Goal: Transaction & Acquisition: Purchase product/service

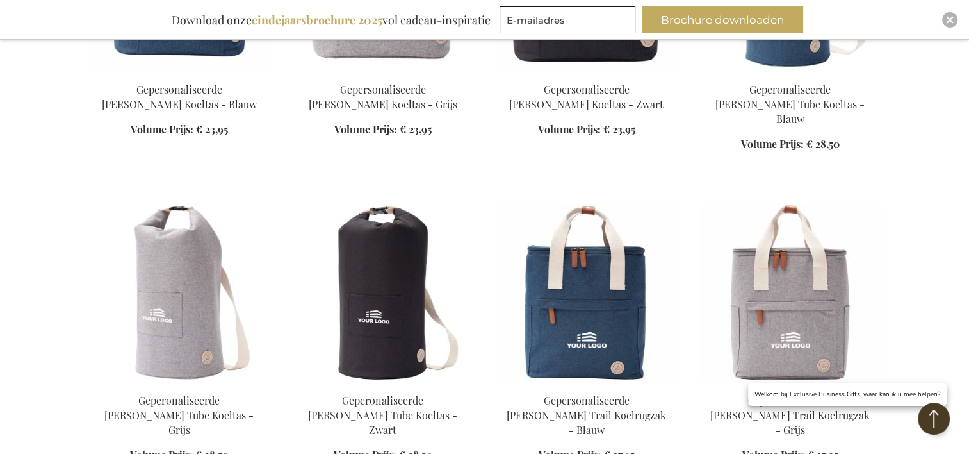
scroll to position [1025, 0]
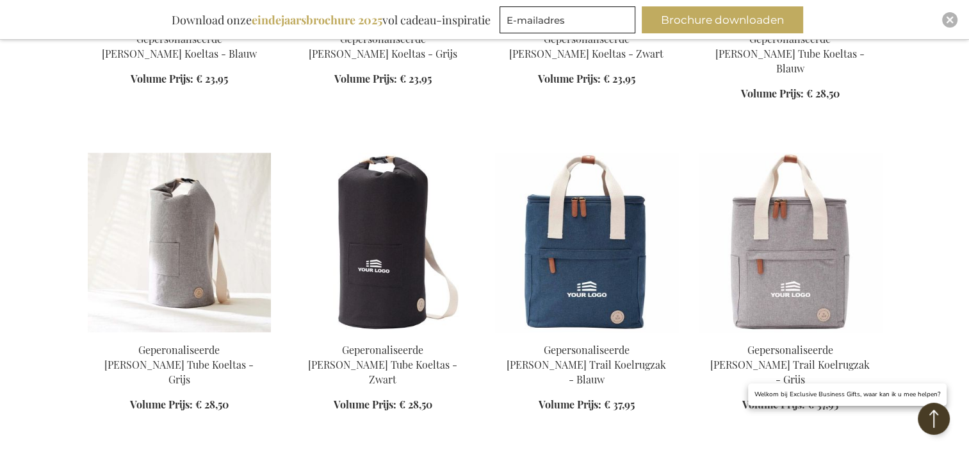
click at [181, 288] on img at bounding box center [179, 241] width 183 height 179
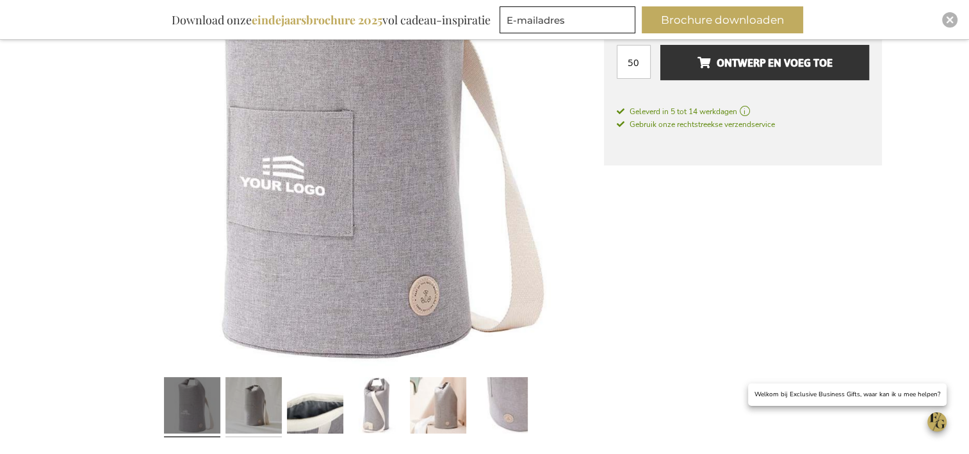
scroll to position [359, 0]
click at [256, 400] on link at bounding box center [254, 407] width 56 height 70
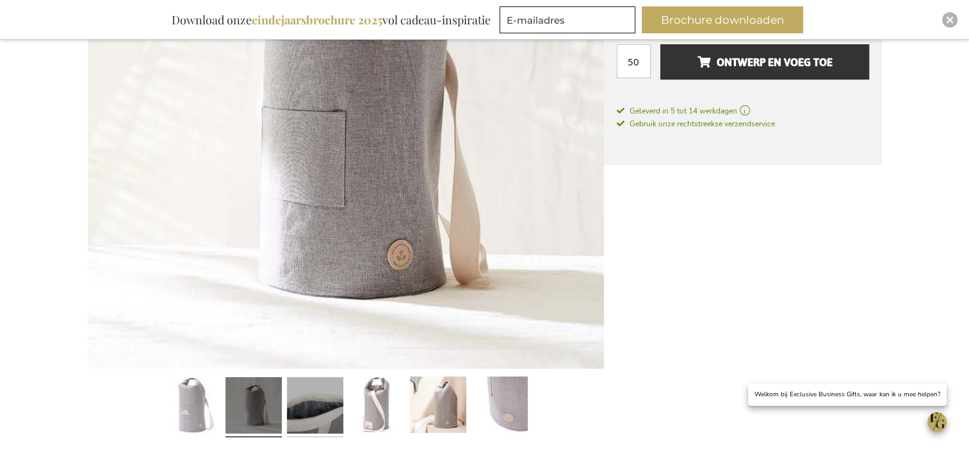
click at [318, 404] on link at bounding box center [315, 407] width 56 height 70
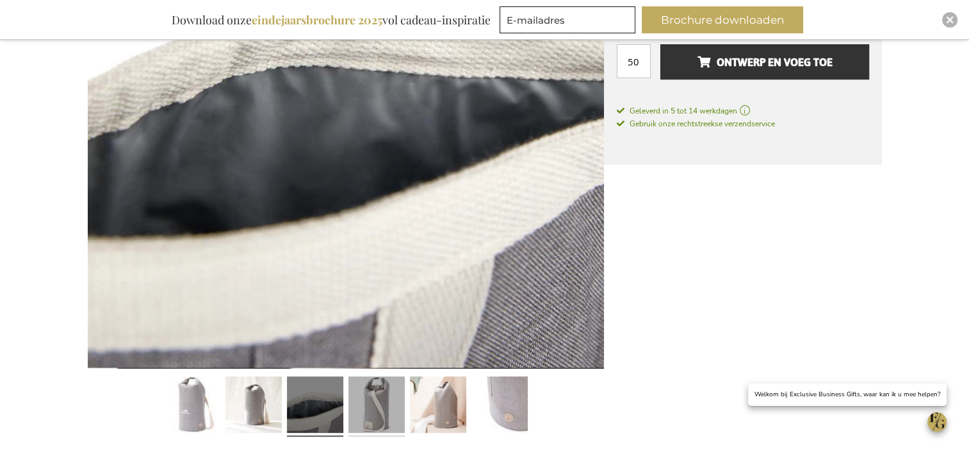
click at [390, 407] on link at bounding box center [377, 407] width 56 height 70
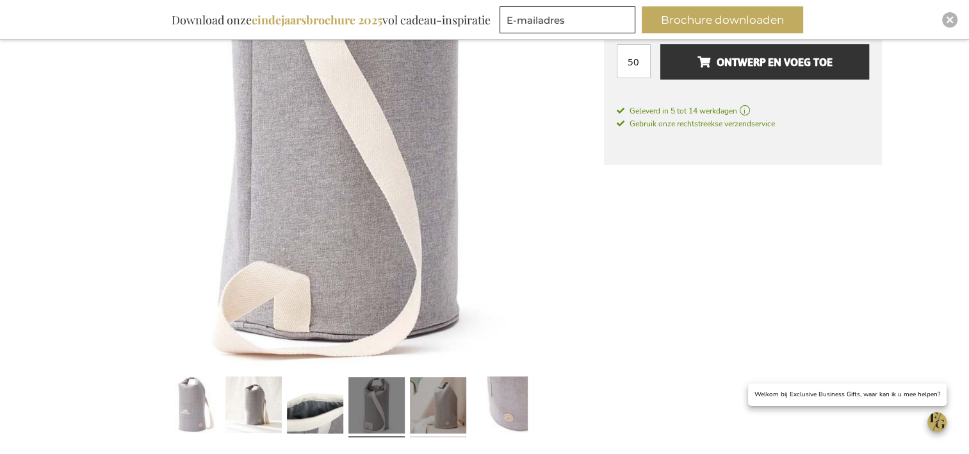
click at [445, 413] on link at bounding box center [438, 407] width 56 height 70
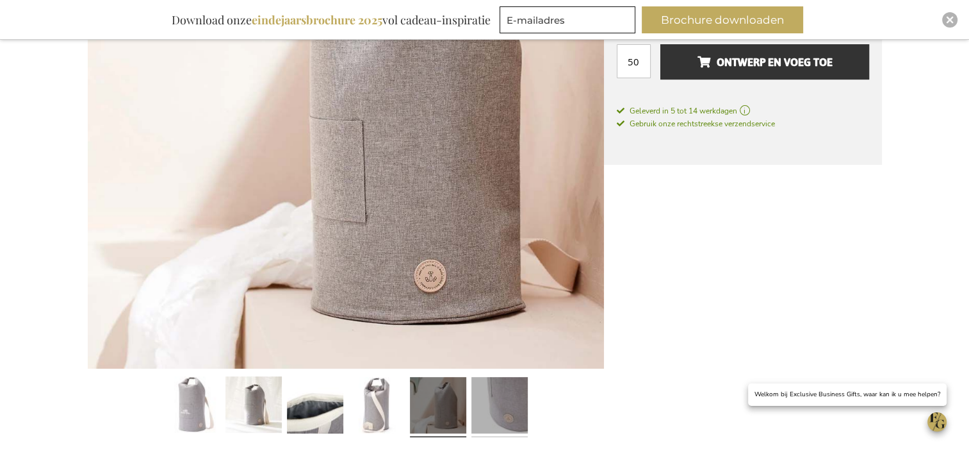
click at [491, 413] on link at bounding box center [500, 407] width 56 height 70
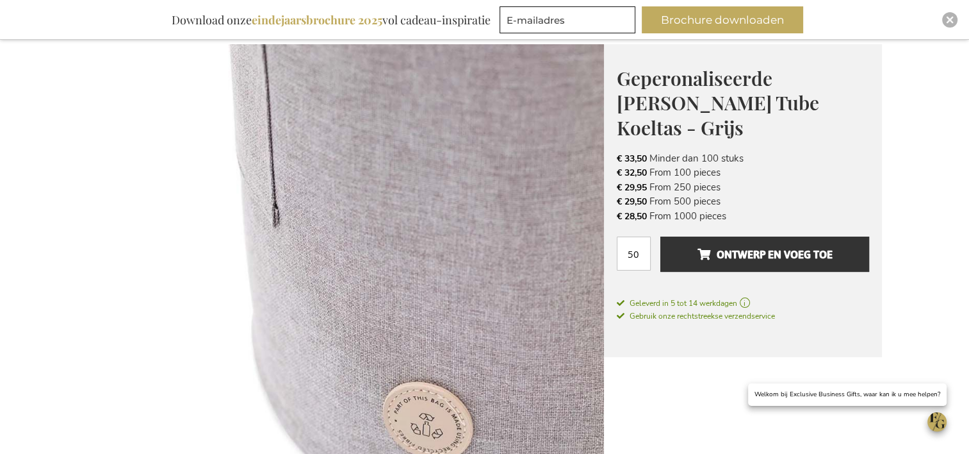
scroll to position [0, 0]
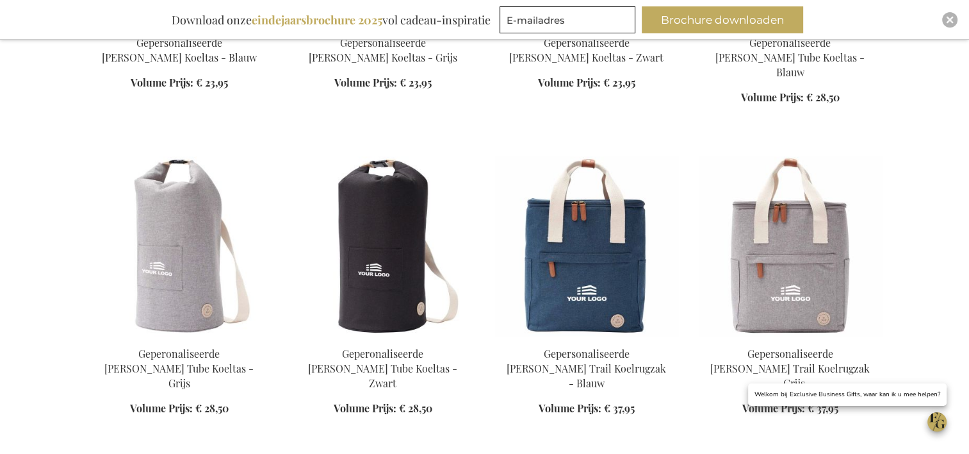
scroll to position [1147, 0]
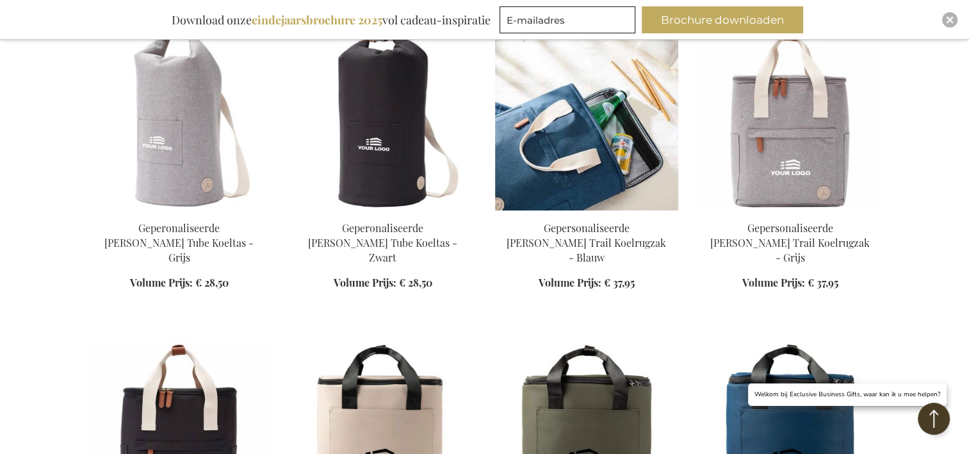
click at [618, 205] on link at bounding box center [586, 211] width 183 height 12
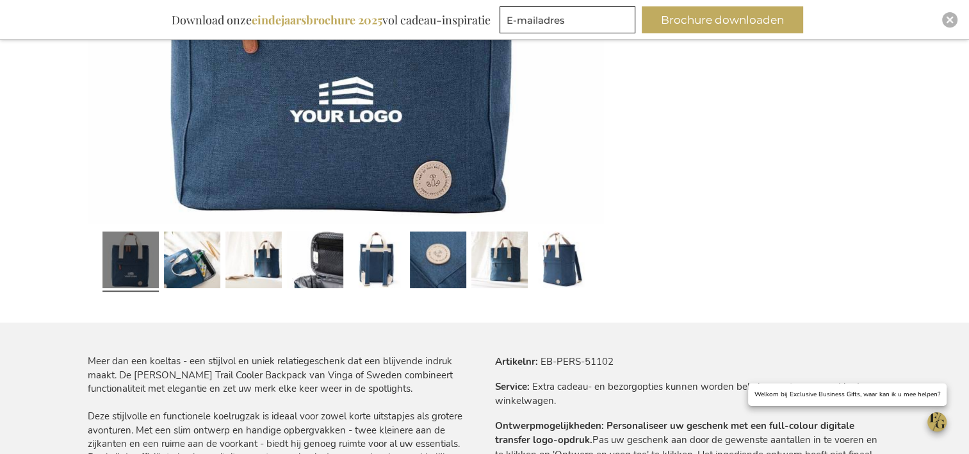
scroll to position [552, 0]
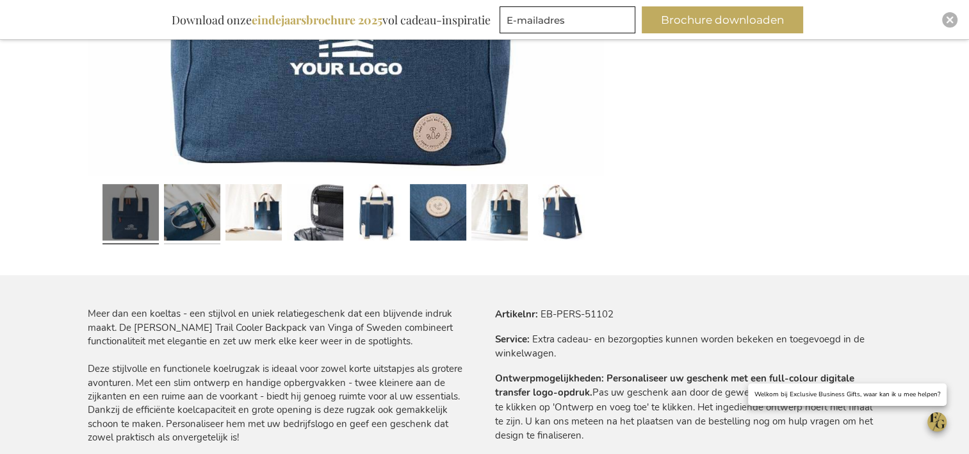
click at [183, 235] on link at bounding box center [192, 214] width 56 height 70
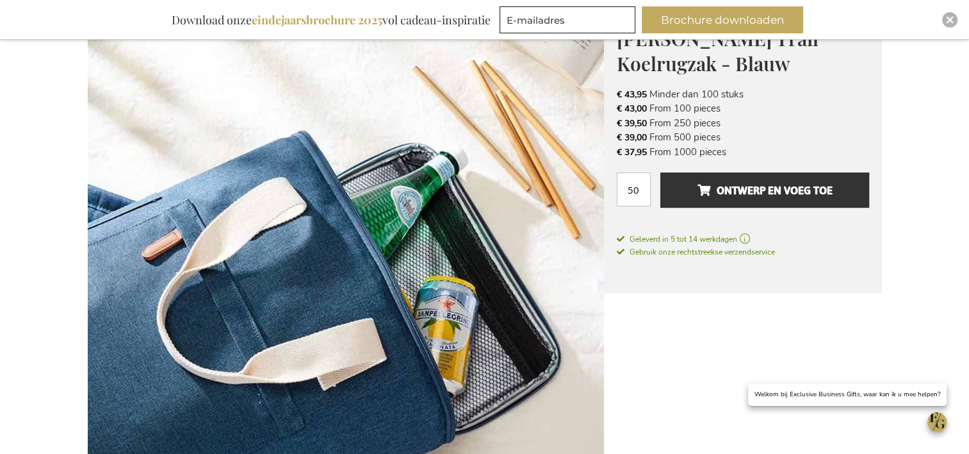
scroll to position [359, 0]
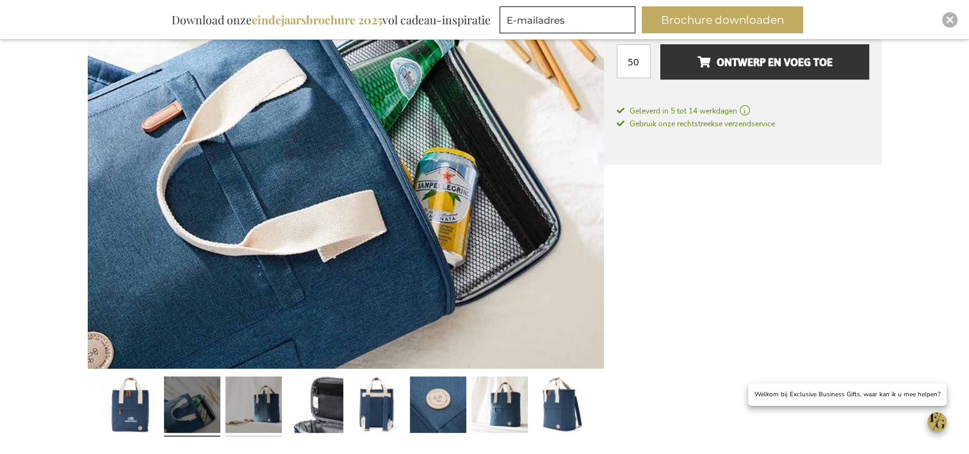
click at [269, 393] on link at bounding box center [254, 407] width 56 height 70
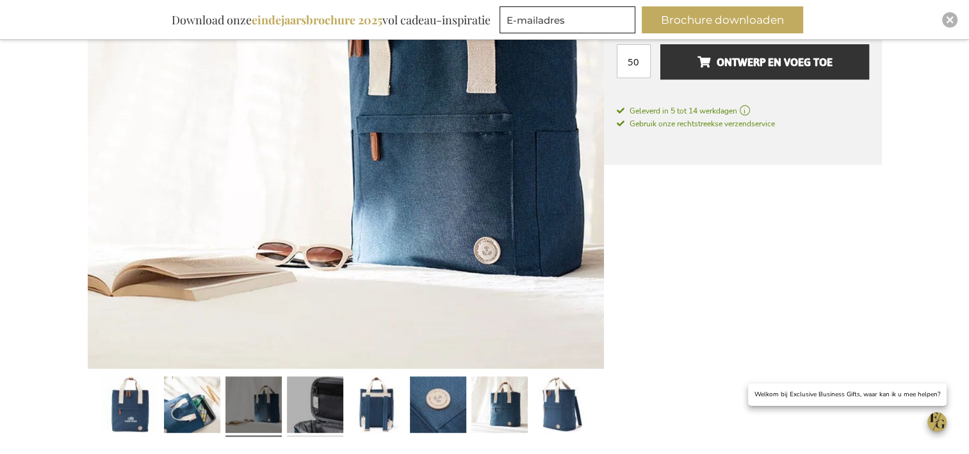
click at [321, 407] on link at bounding box center [315, 407] width 56 height 70
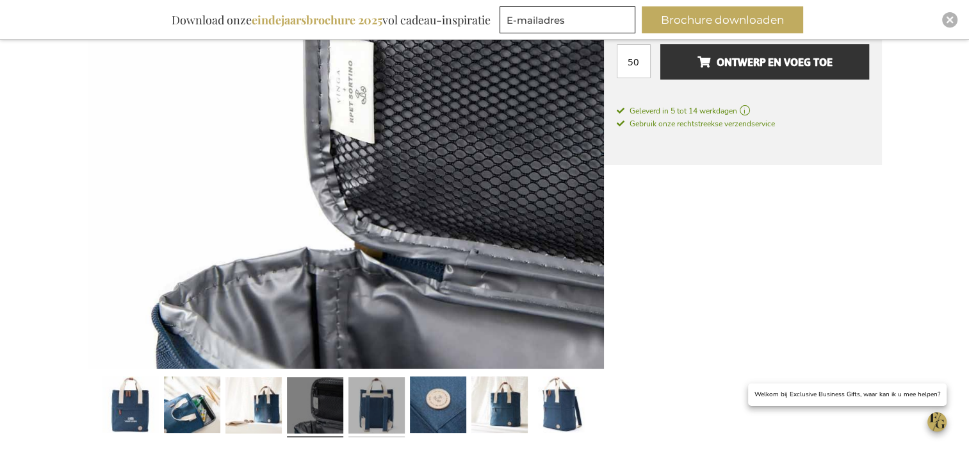
click at [370, 407] on link at bounding box center [377, 407] width 56 height 70
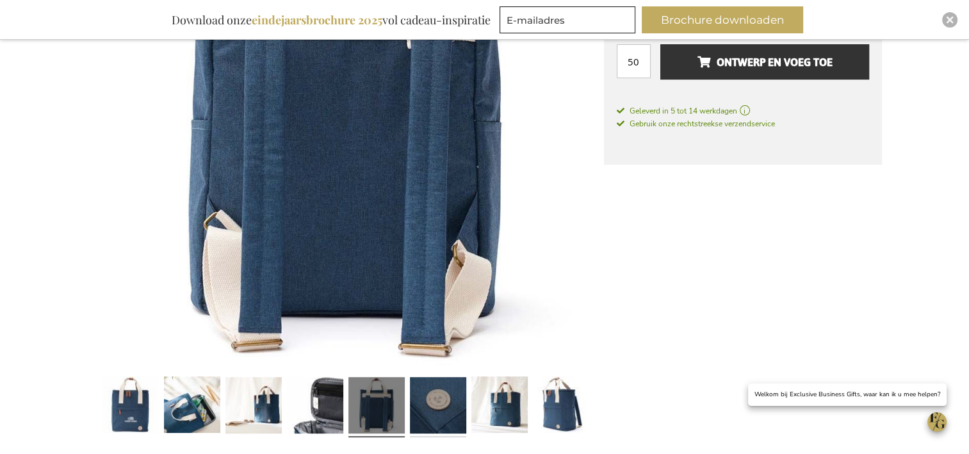
click at [423, 413] on link at bounding box center [438, 407] width 56 height 70
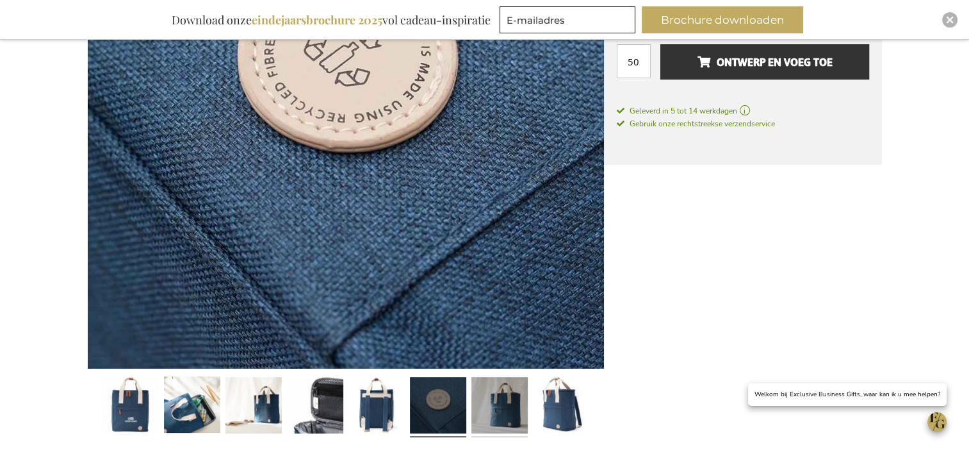
click at [501, 421] on link at bounding box center [500, 407] width 56 height 70
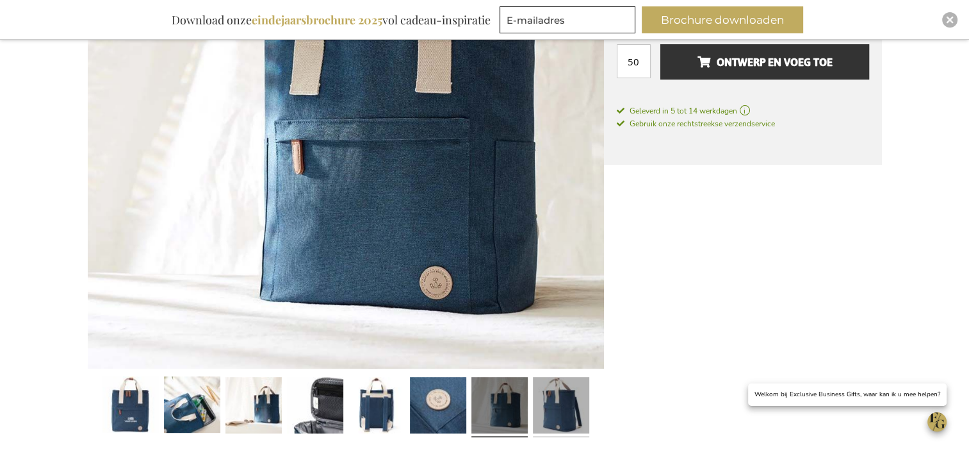
click at [536, 413] on link at bounding box center [561, 407] width 56 height 70
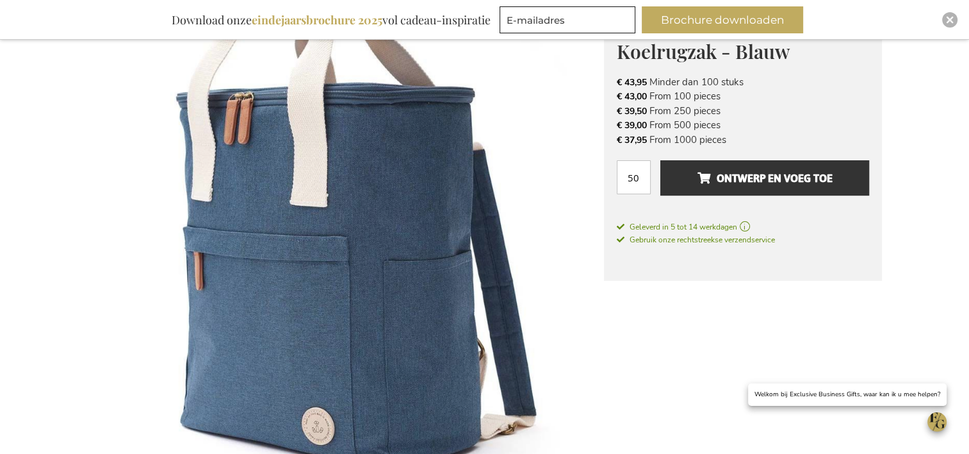
scroll to position [167, 0]
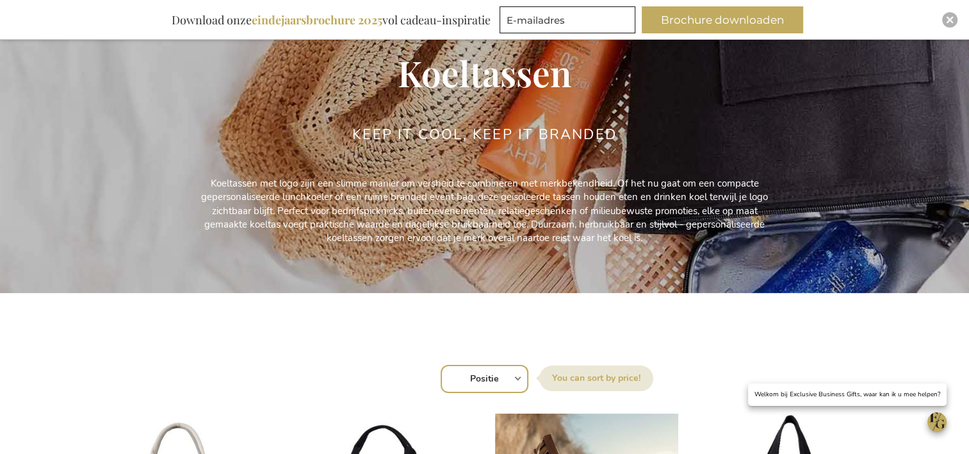
scroll to position [353, 0]
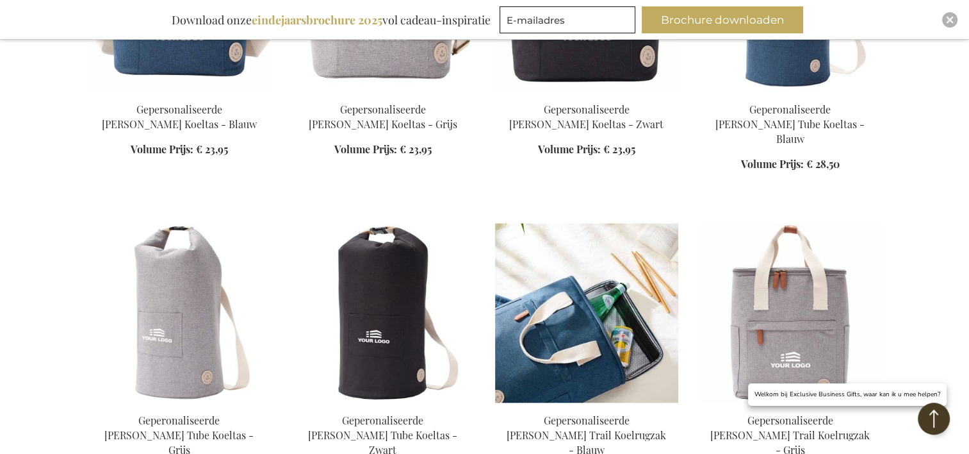
scroll to position [698, 0]
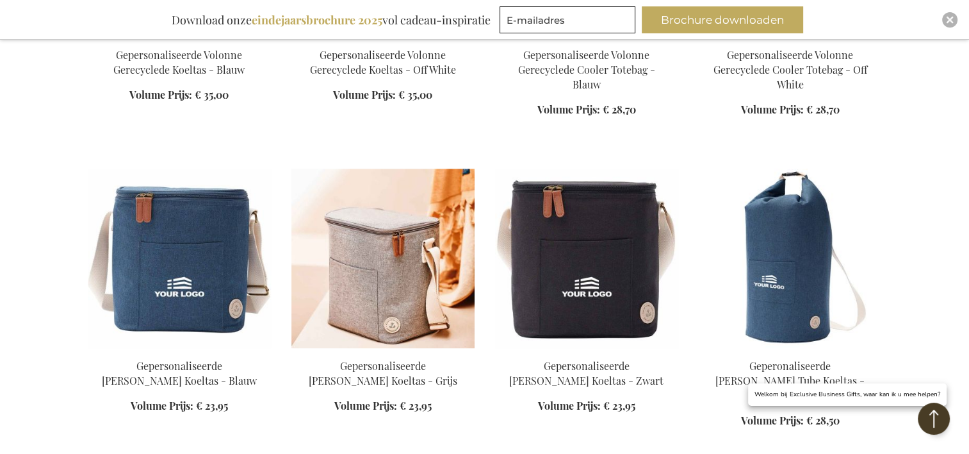
click at [368, 295] on img at bounding box center [383, 257] width 183 height 179
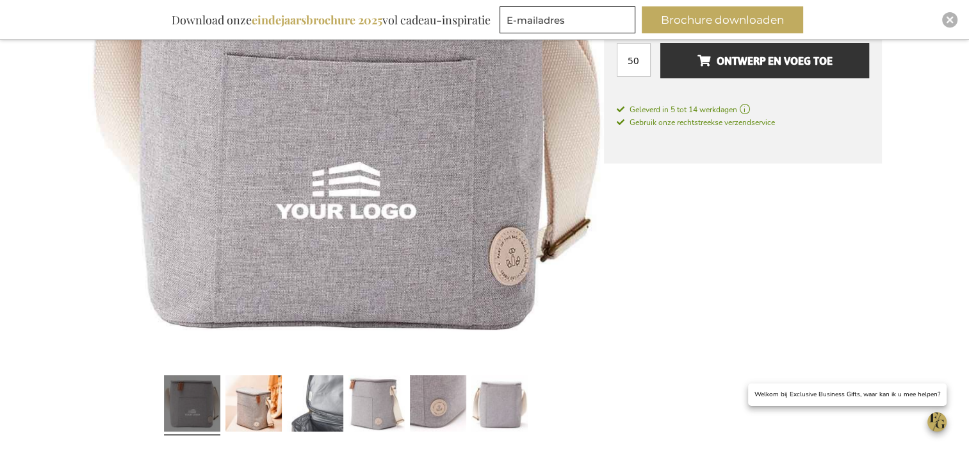
scroll to position [41, 0]
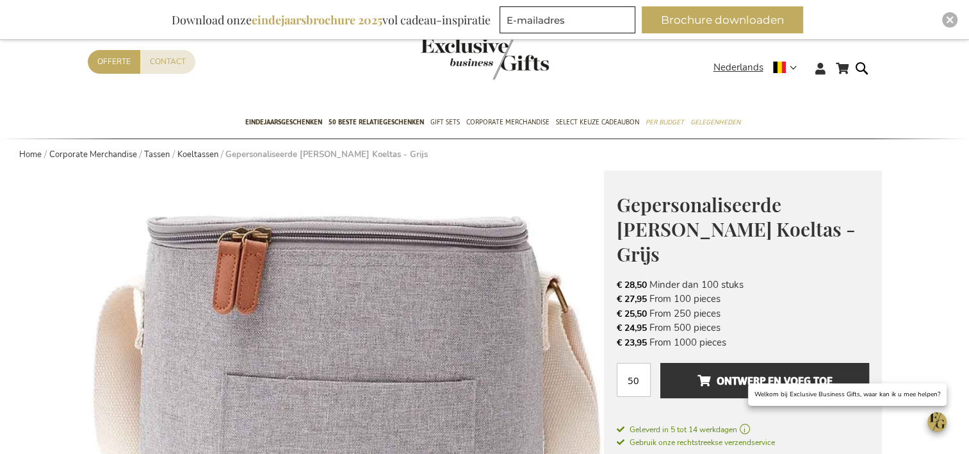
click at [538, 390] on img at bounding box center [346, 428] width 516 height 516
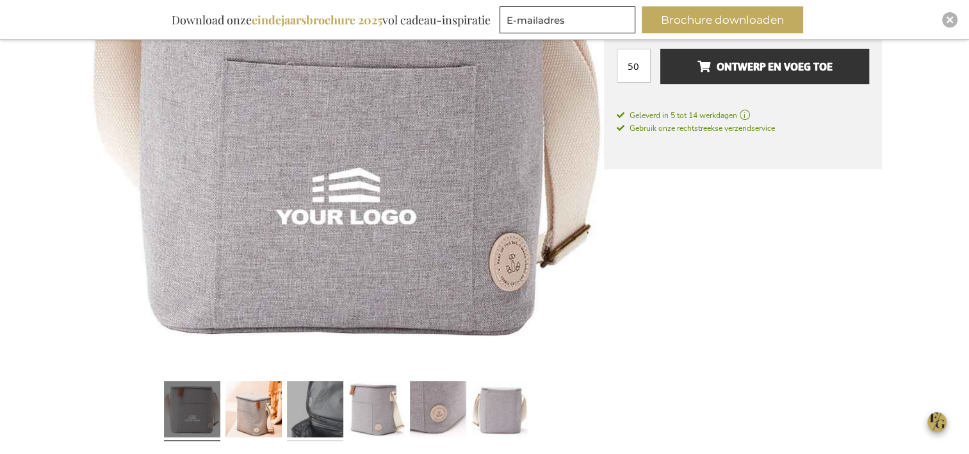
scroll to position [359, 0]
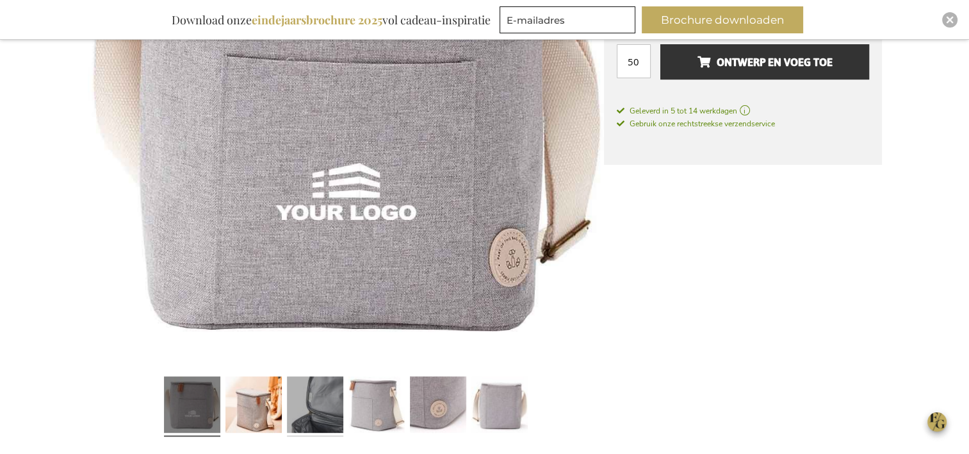
click at [304, 416] on link at bounding box center [315, 407] width 56 height 70
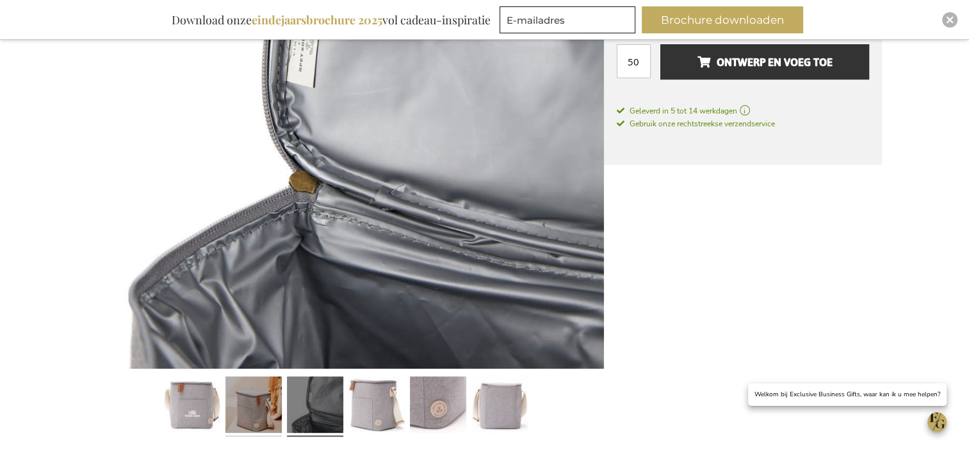
click at [263, 409] on link at bounding box center [254, 407] width 56 height 70
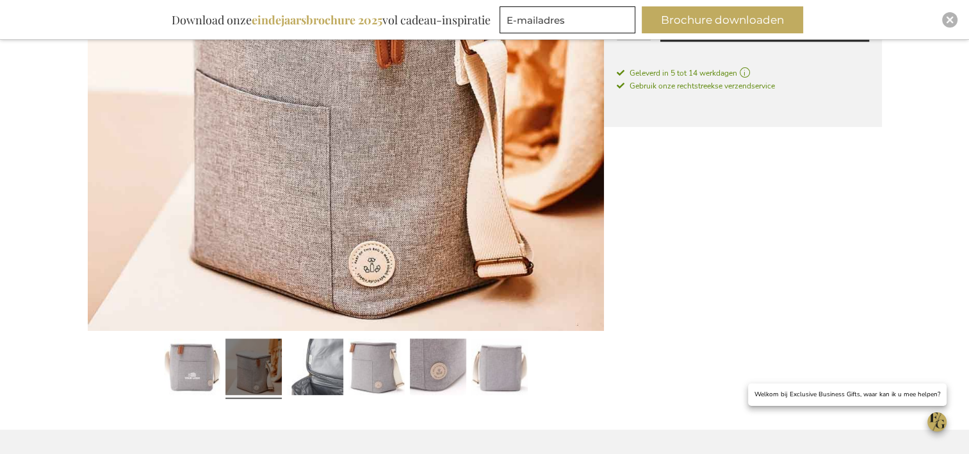
scroll to position [423, 0]
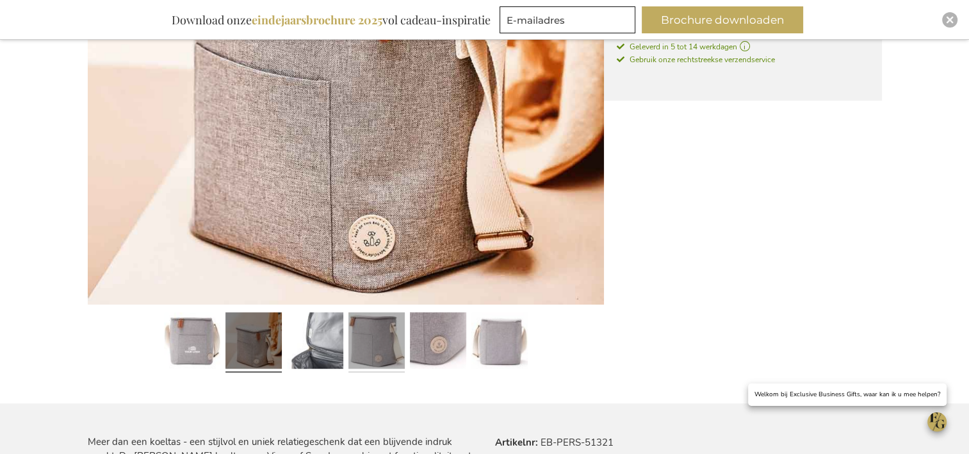
click at [386, 361] on link at bounding box center [377, 343] width 56 height 70
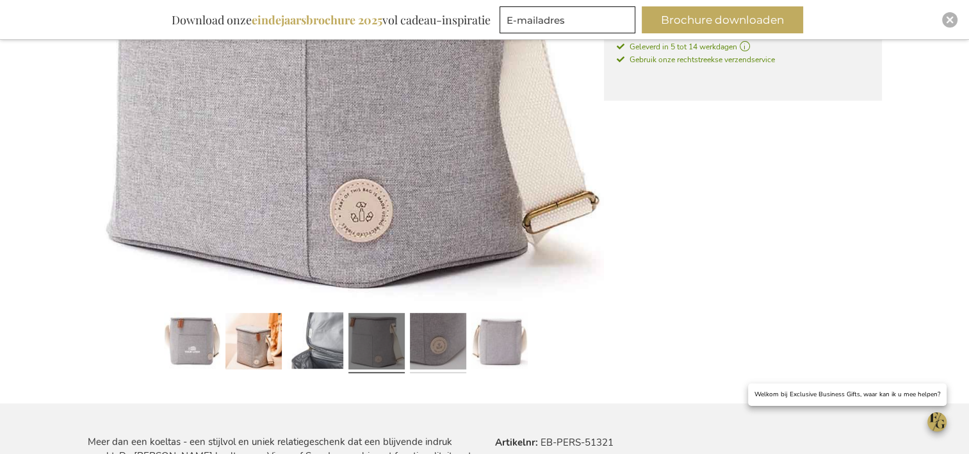
click at [434, 357] on link at bounding box center [438, 343] width 56 height 70
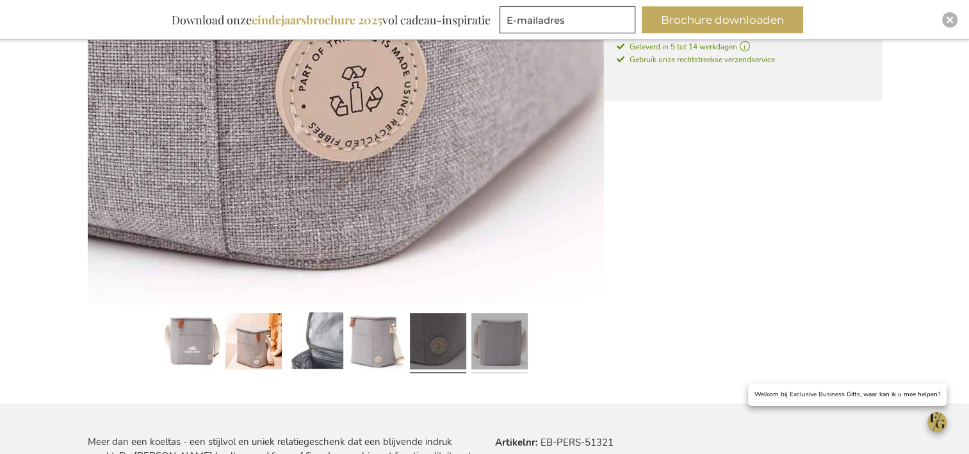
click at [489, 357] on link at bounding box center [500, 343] width 56 height 70
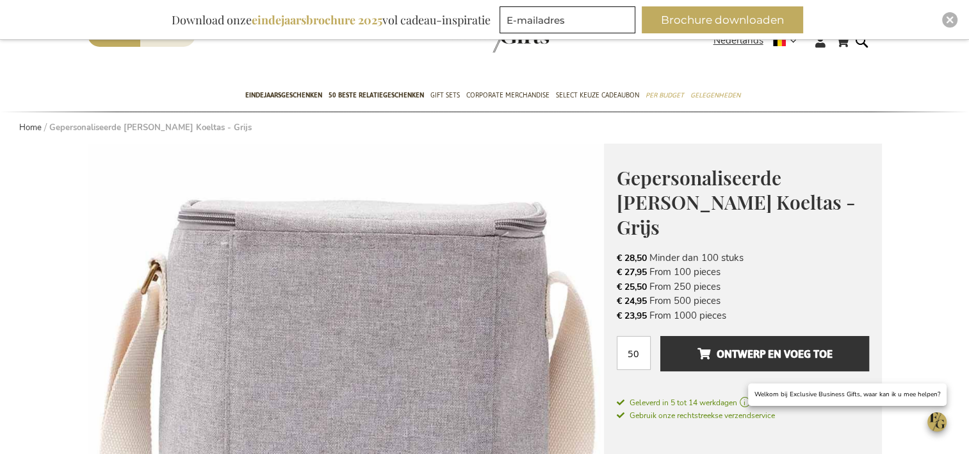
scroll to position [39, 0]
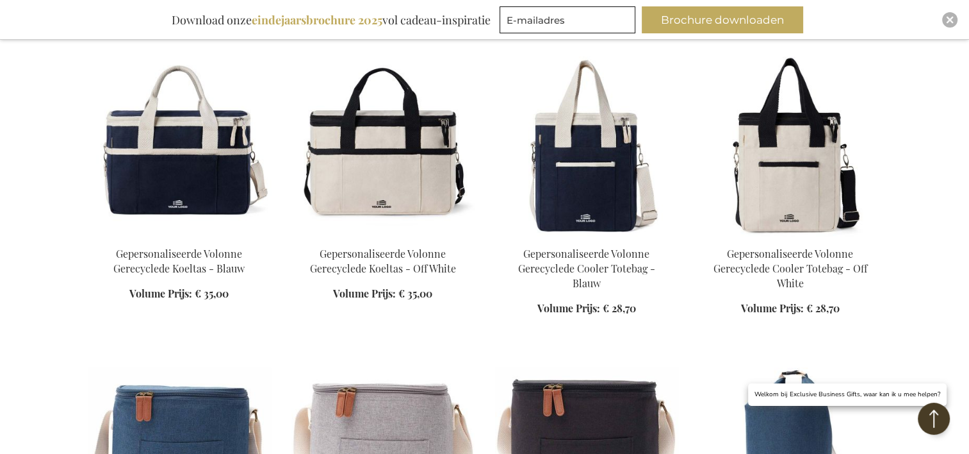
scroll to position [384, 0]
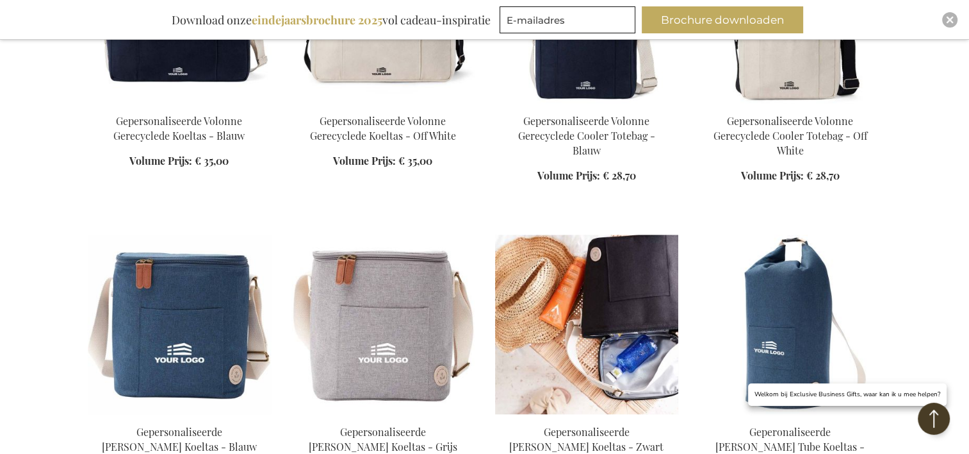
scroll to position [705, 0]
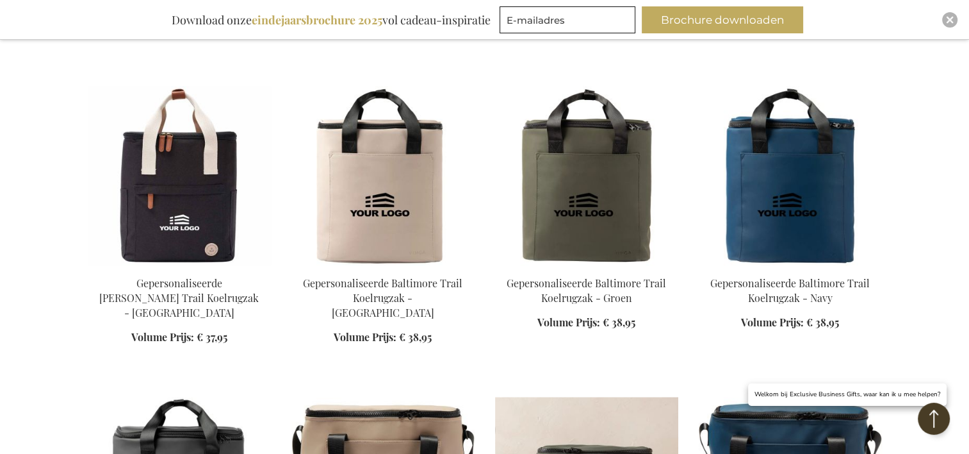
scroll to position [1409, 0]
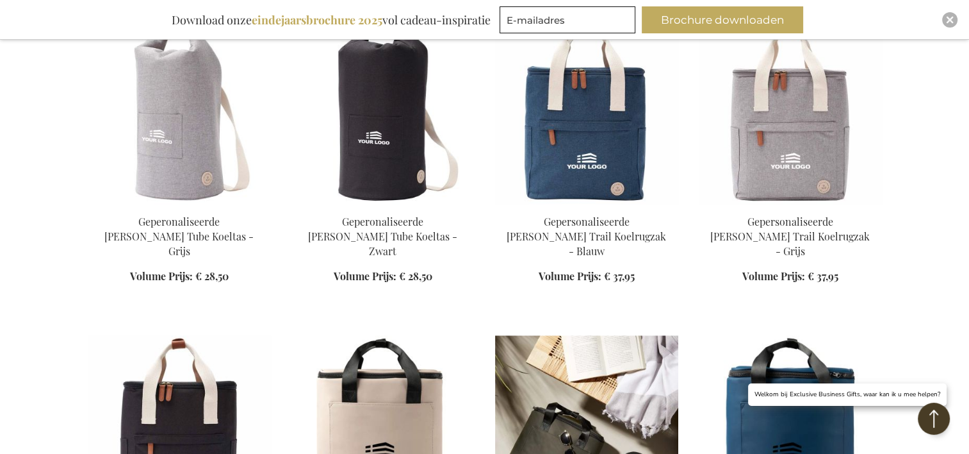
scroll to position [1217, 0]
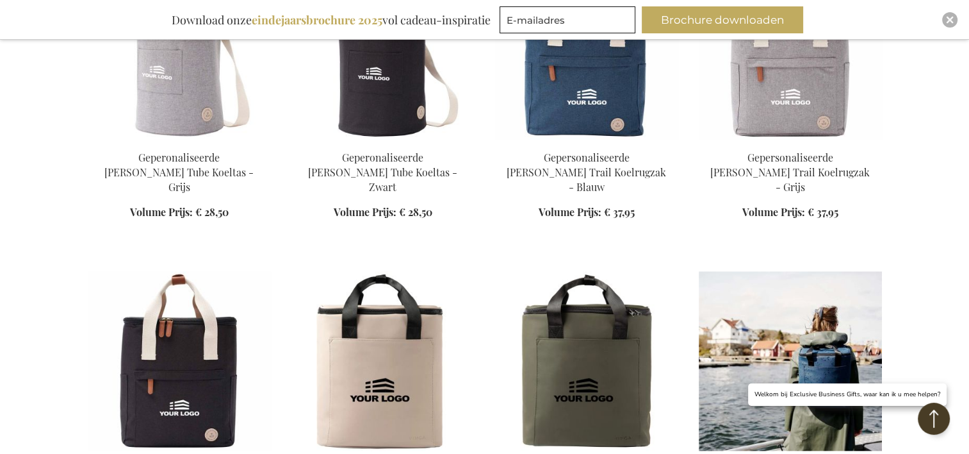
click at [880, 341] on img at bounding box center [790, 360] width 183 height 179
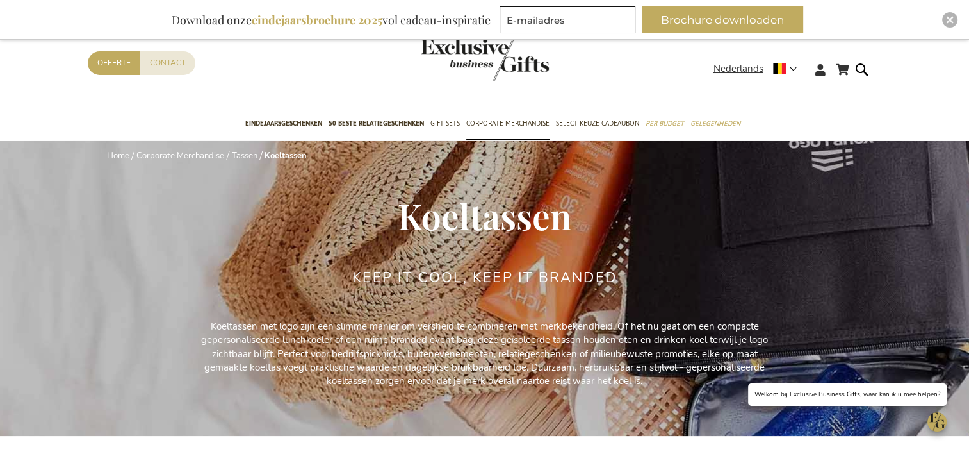
scroll to position [320, 0]
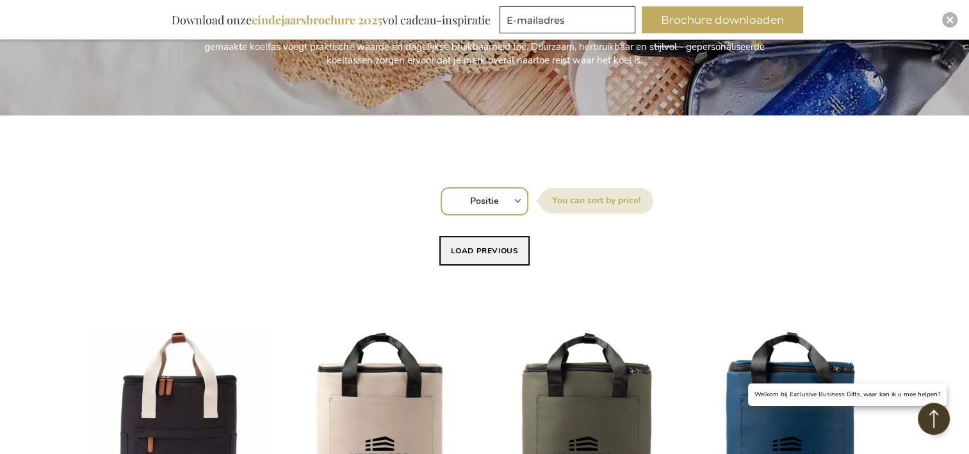
click at [504, 260] on button "Load previous" at bounding box center [484, 250] width 91 height 29
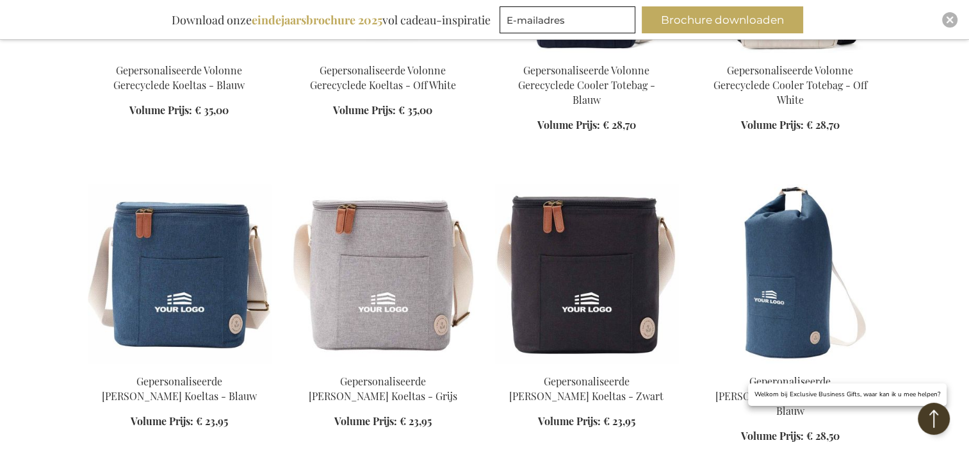
scroll to position [705, 0]
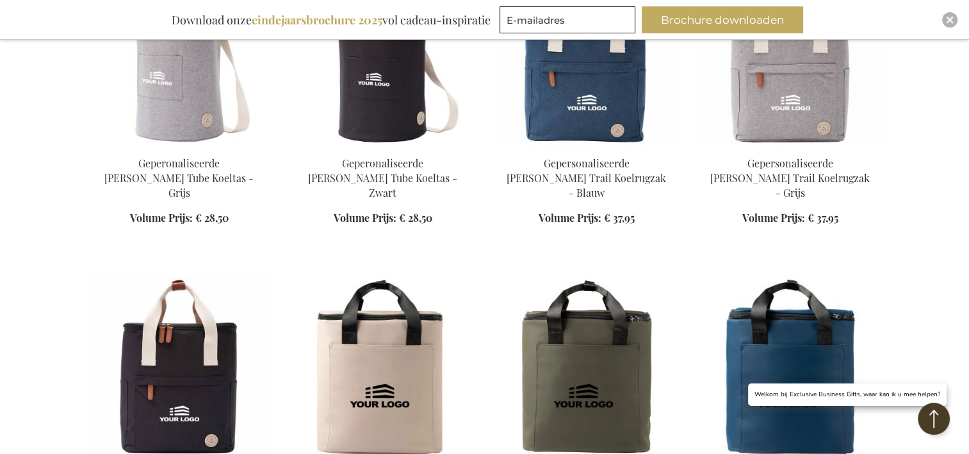
scroll to position [1345, 0]
